Goal: Find specific page/section: Locate a particular part of the current website

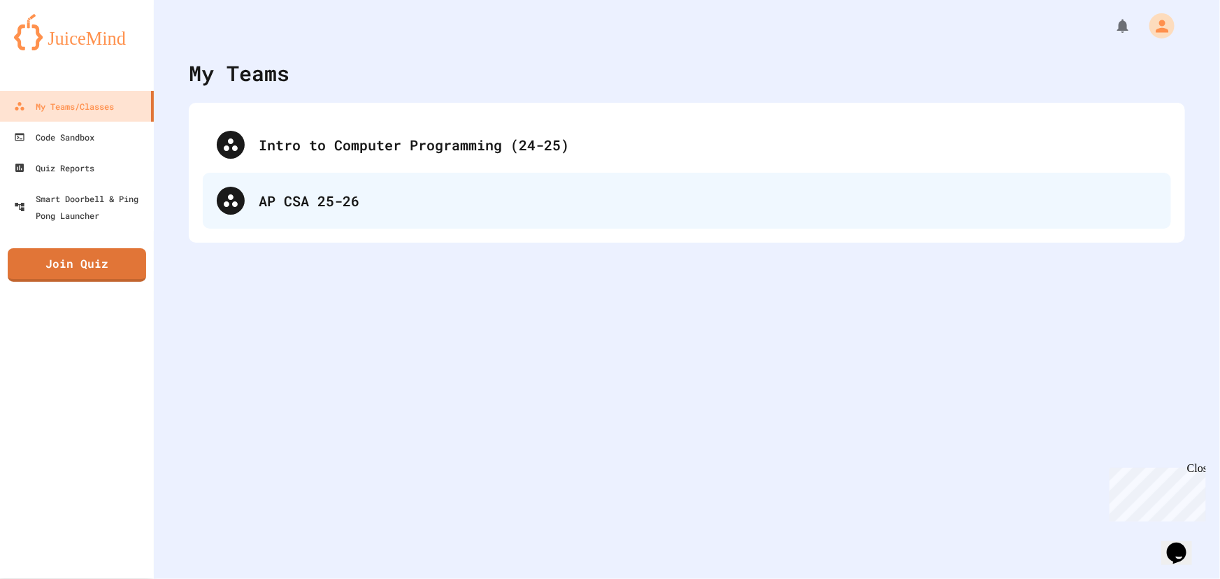
click at [361, 195] on div "AP CSA 25-26" at bounding box center [708, 200] width 898 height 21
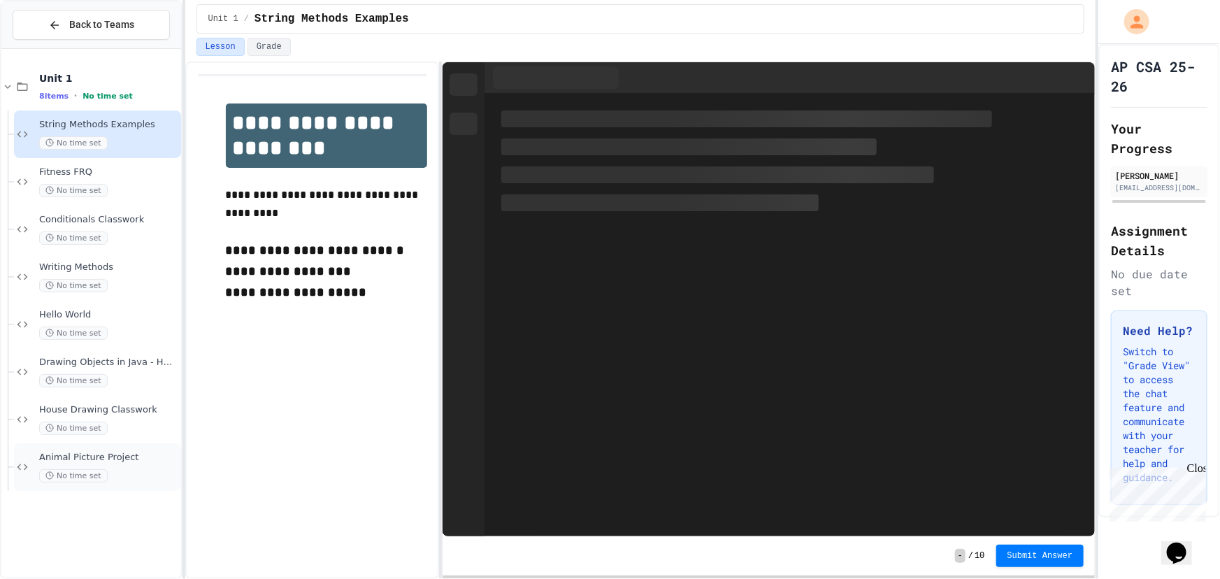
click at [94, 465] on div "Animal Picture Project No time set" at bounding box center [108, 467] width 139 height 31
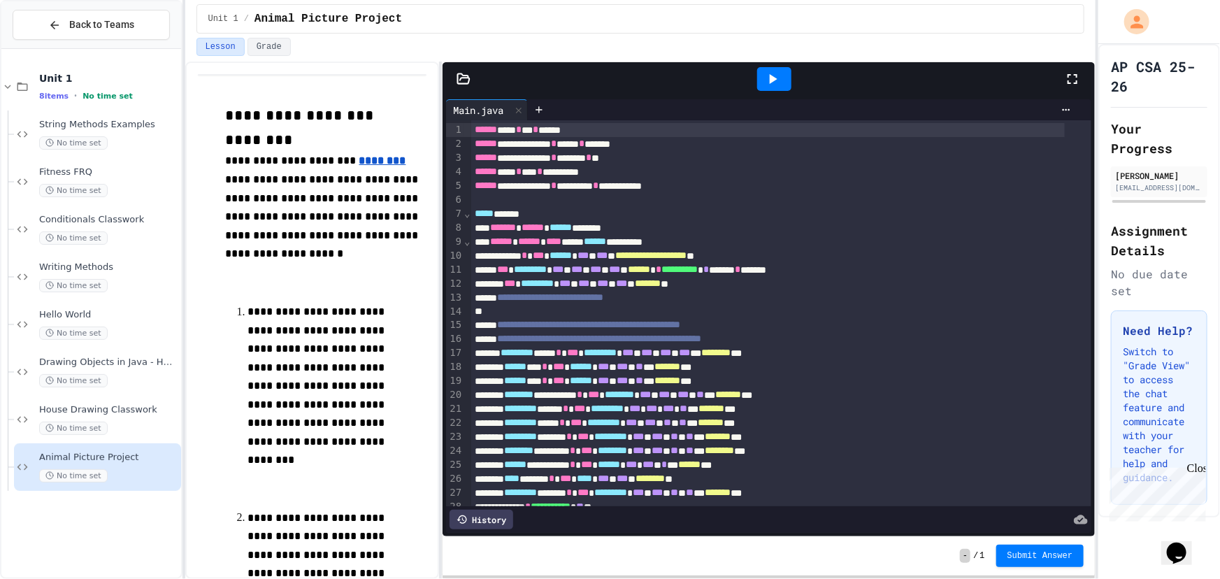
click at [773, 71] on icon at bounding box center [772, 79] width 17 height 17
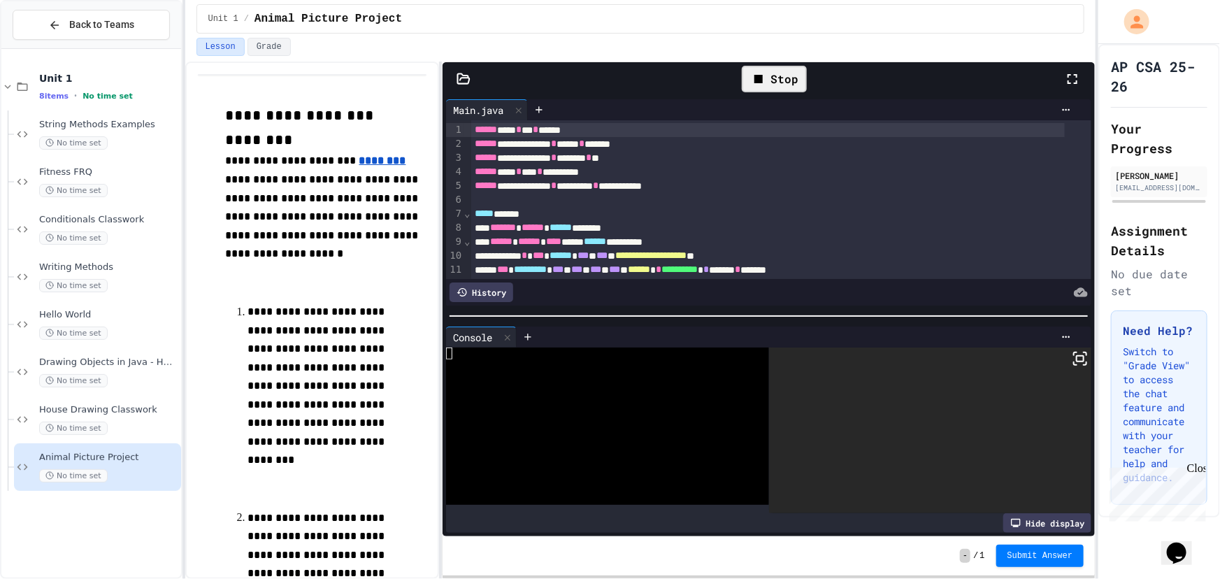
click at [1077, 348] on div at bounding box center [930, 431] width 323 height 166
click at [1077, 356] on rect at bounding box center [1080, 359] width 7 height 6
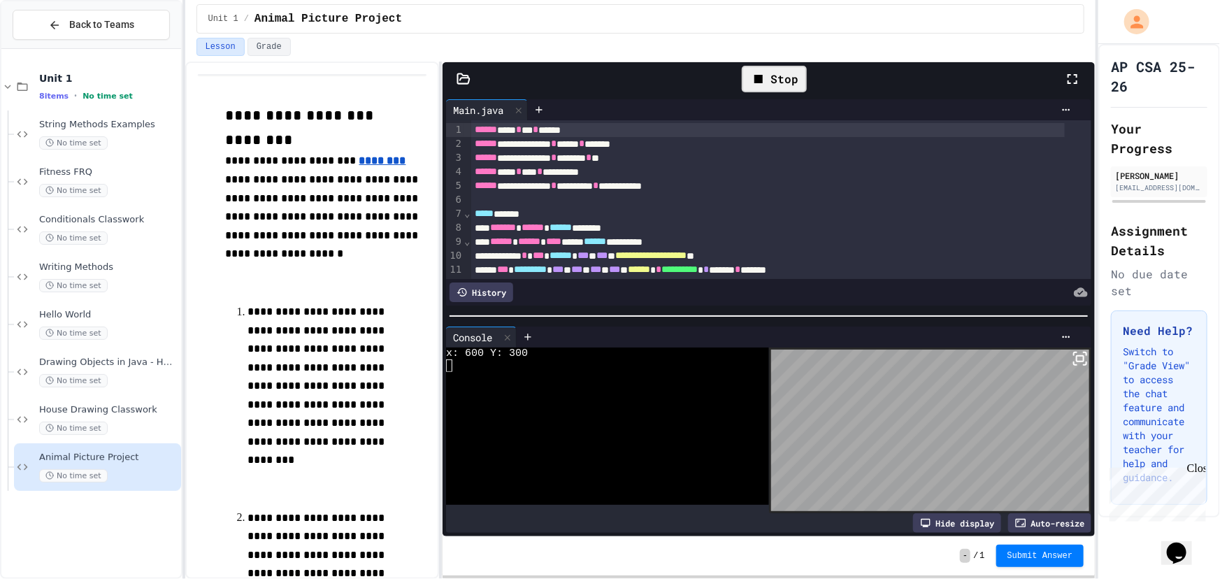
click at [1072, 350] on icon at bounding box center [1080, 358] width 17 height 17
